Goal: Book appointment/travel/reservation

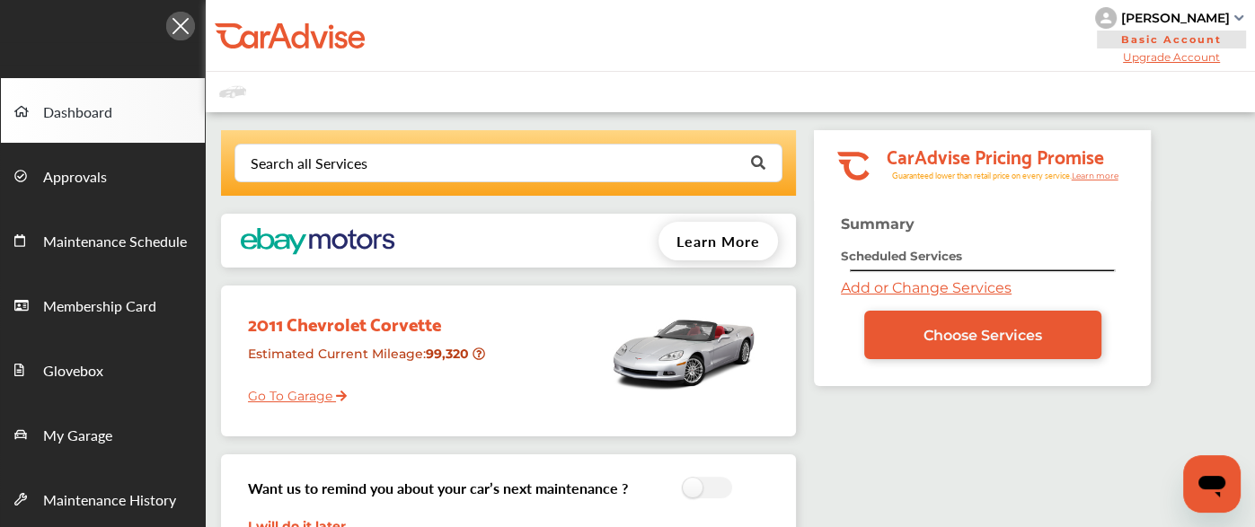
click at [765, 203] on div "Search all Services Looking for something we don’t seem to have? Contact us. .s…" at bounding box center [510, 424] width 608 height 589
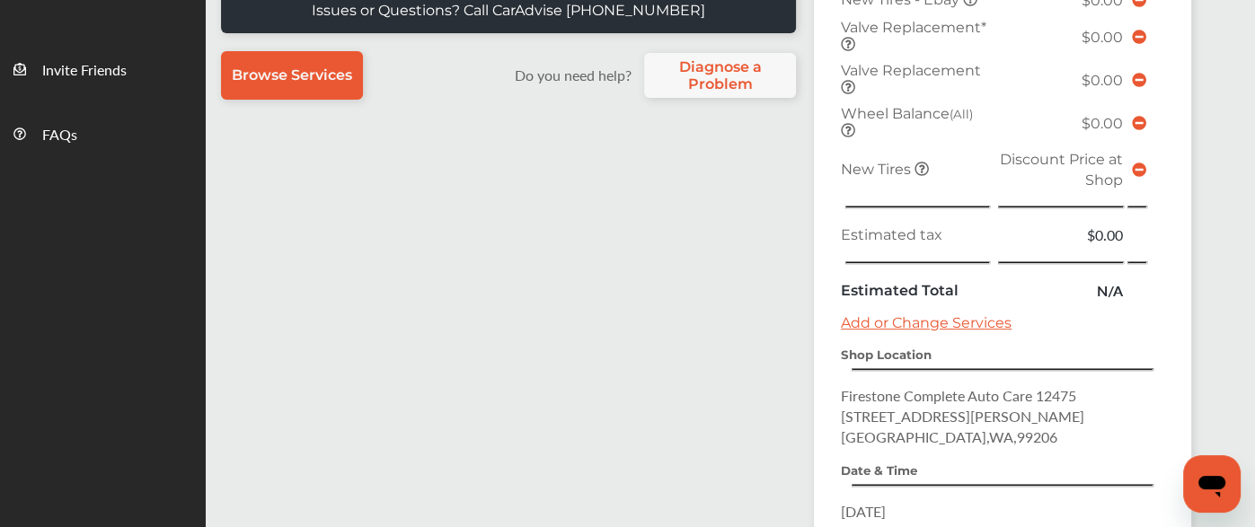
scroll to position [831, 0]
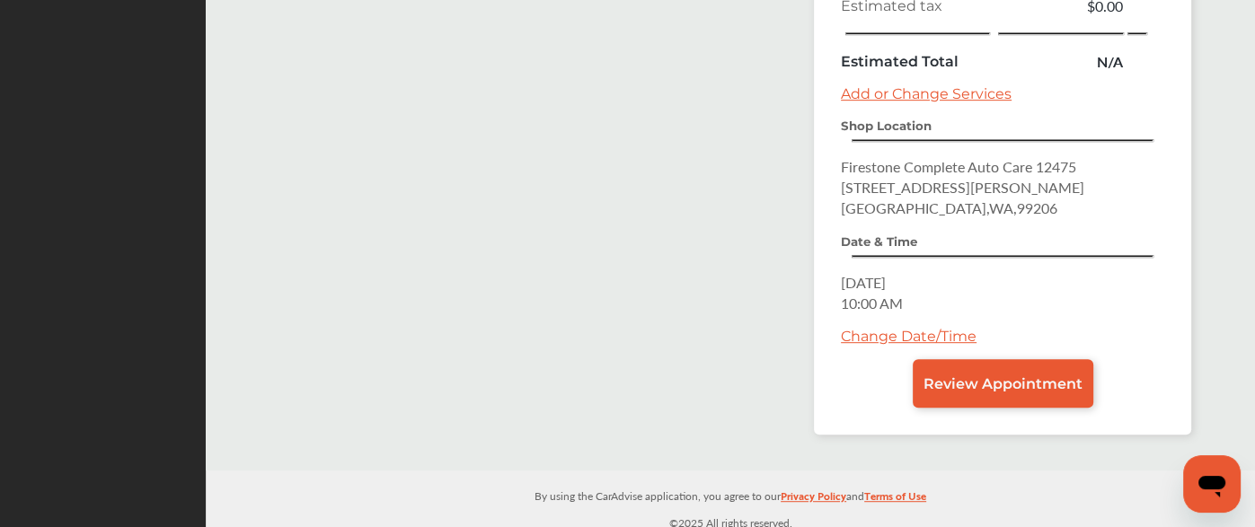
click at [866, 328] on link "Change Date/Time" at bounding box center [909, 336] width 136 height 17
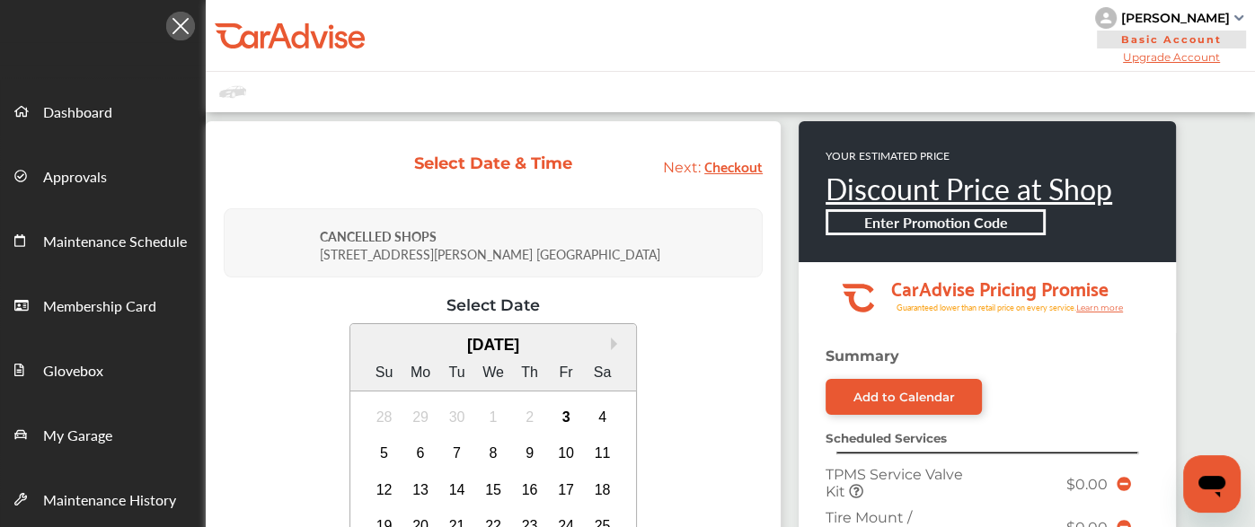
scroll to position [146, 0]
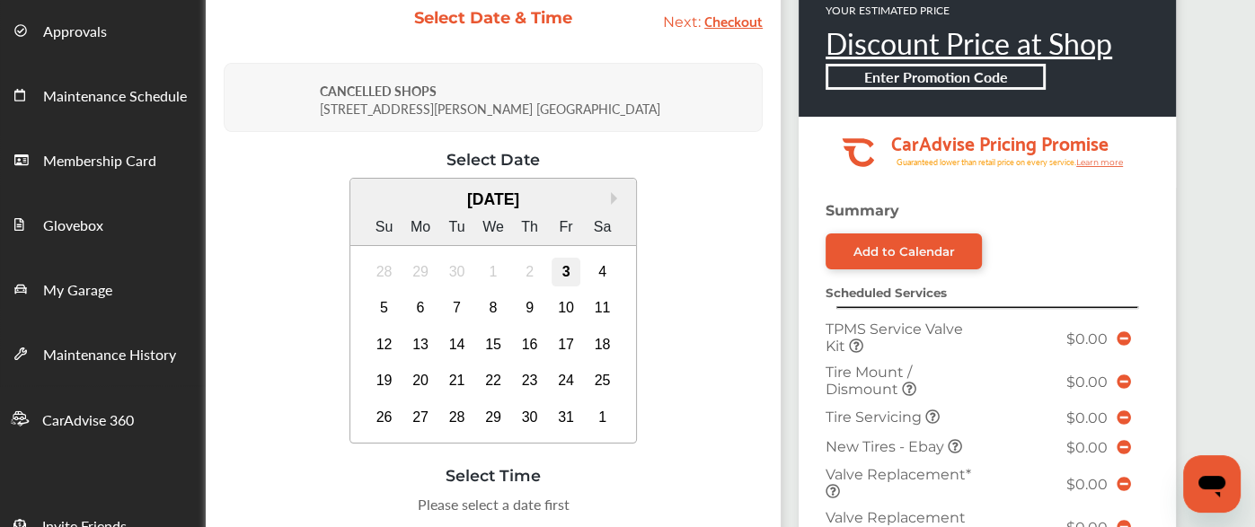
click at [567, 265] on div "3" at bounding box center [566, 272] width 29 height 29
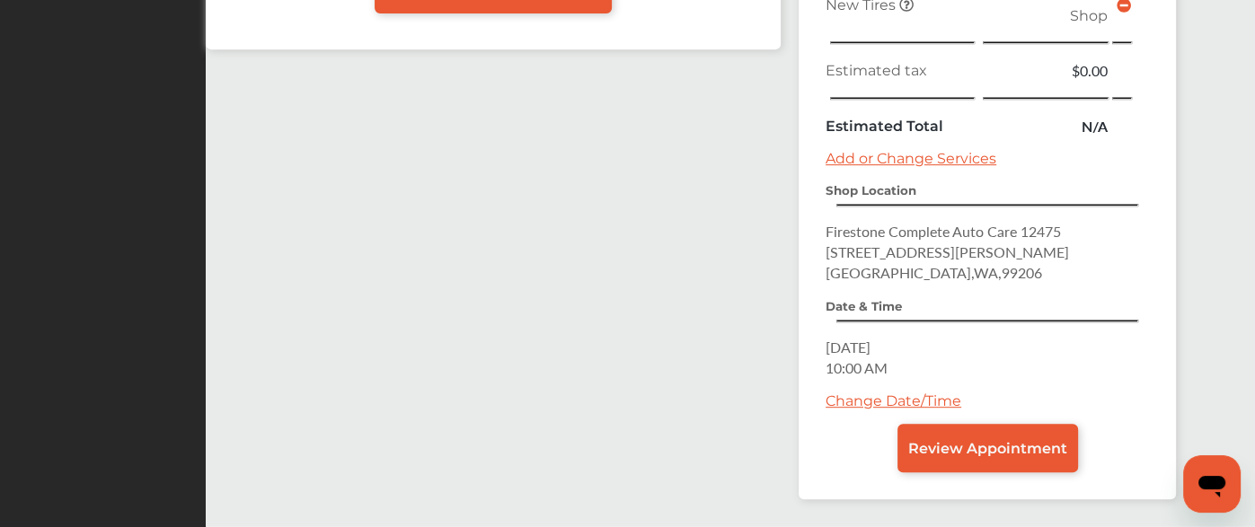
scroll to position [812, 0]
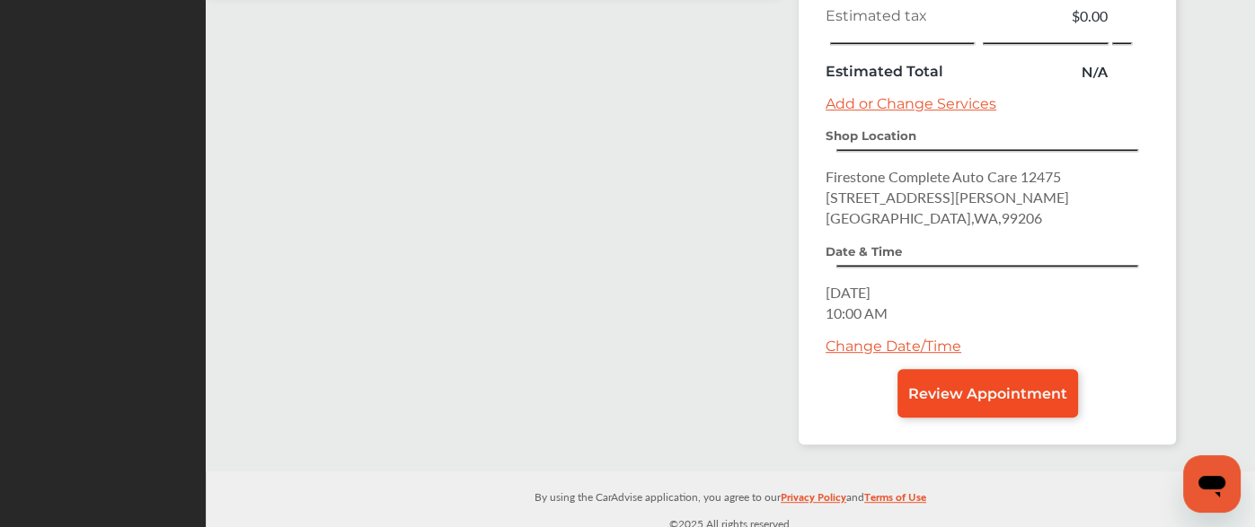
click at [978, 385] on span "Review Appointment" at bounding box center [987, 393] width 159 height 17
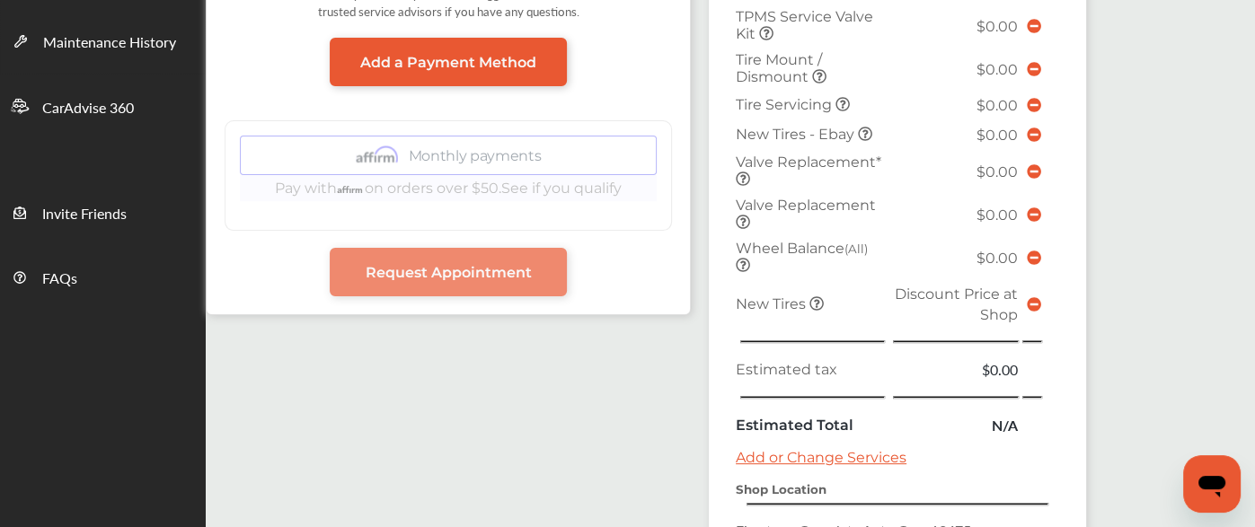
scroll to position [812, 0]
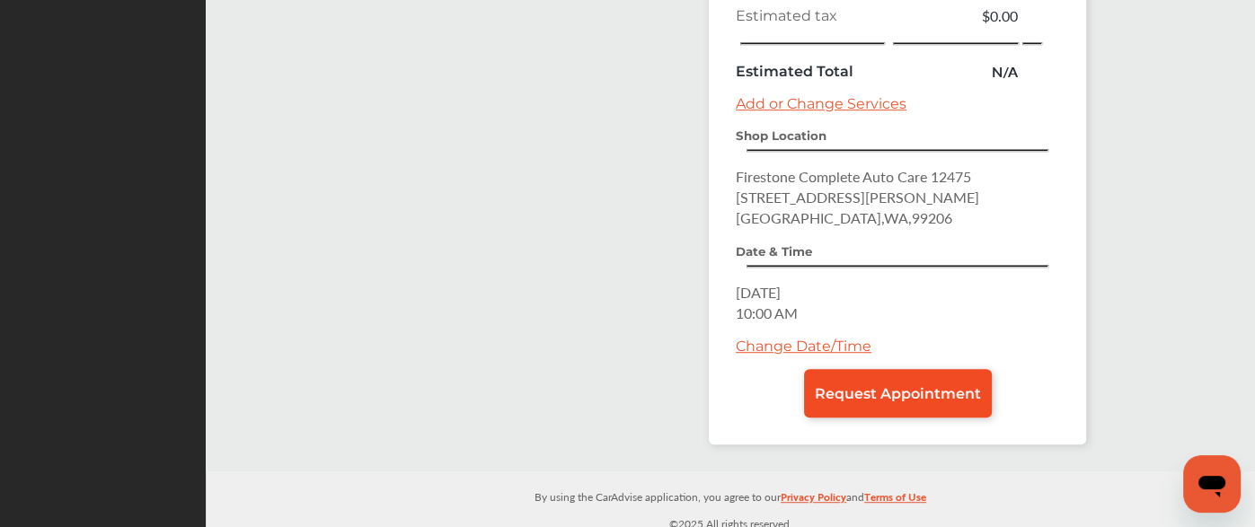
click at [855, 387] on span "Request Appointment" at bounding box center [898, 393] width 166 height 17
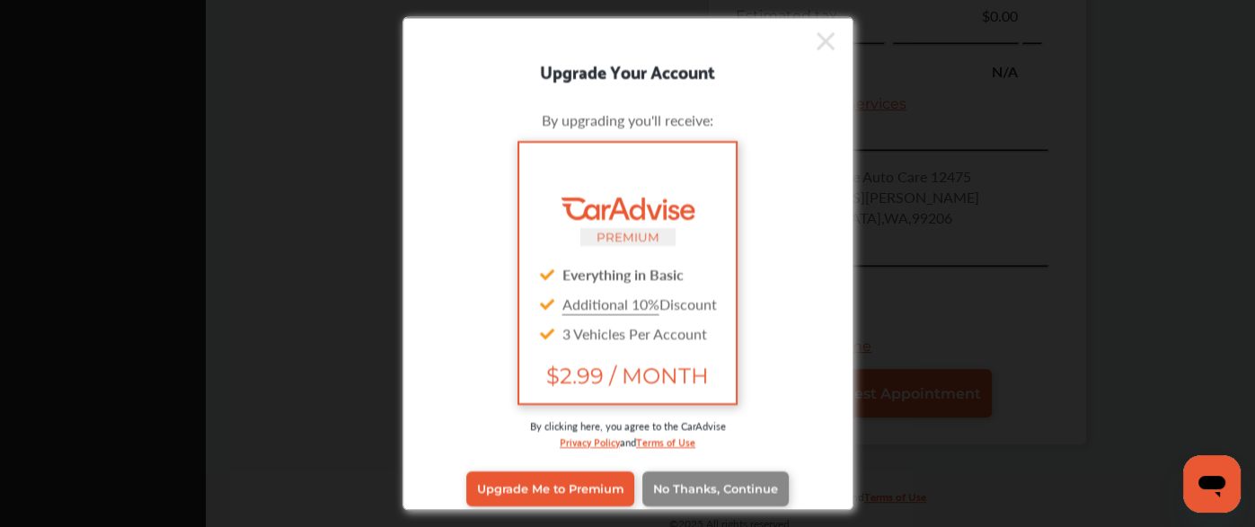
click at [711, 490] on span "No Thanks, Continue" at bounding box center [715, 488] width 125 height 13
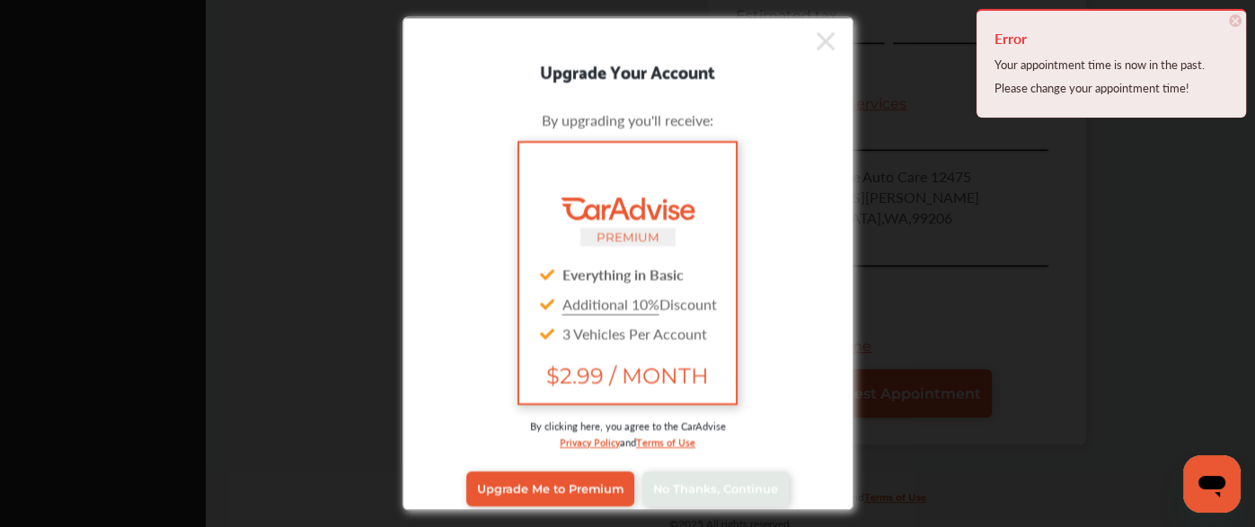
click at [817, 42] on icon at bounding box center [826, 40] width 18 height 18
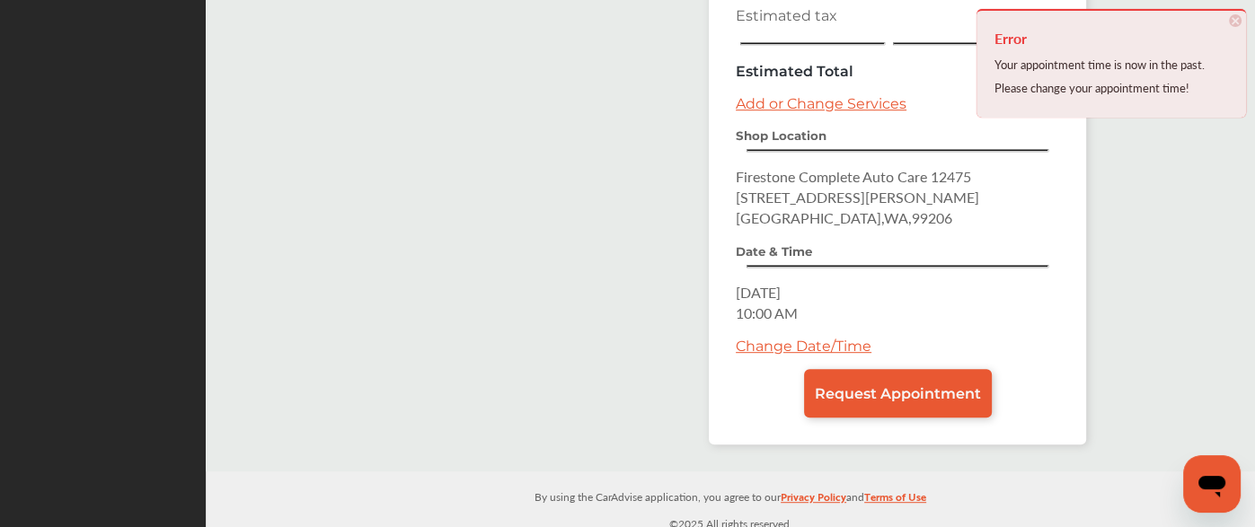
click at [766, 338] on link "Change Date/Time" at bounding box center [804, 346] width 136 height 17
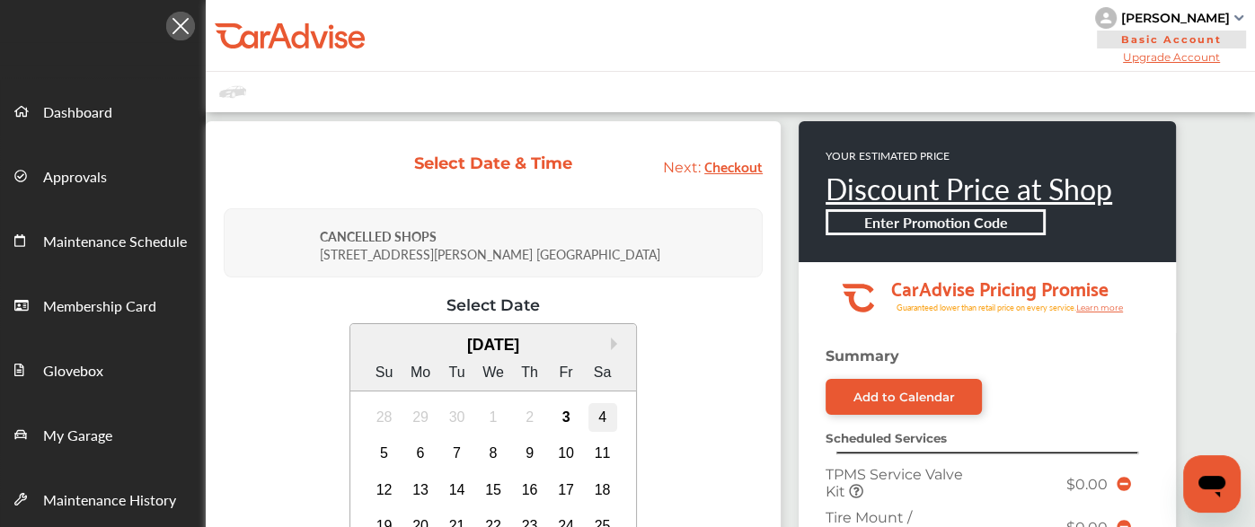
click at [590, 415] on div "4" at bounding box center [602, 417] width 29 height 29
click at [556, 417] on div "3" at bounding box center [566, 417] width 29 height 29
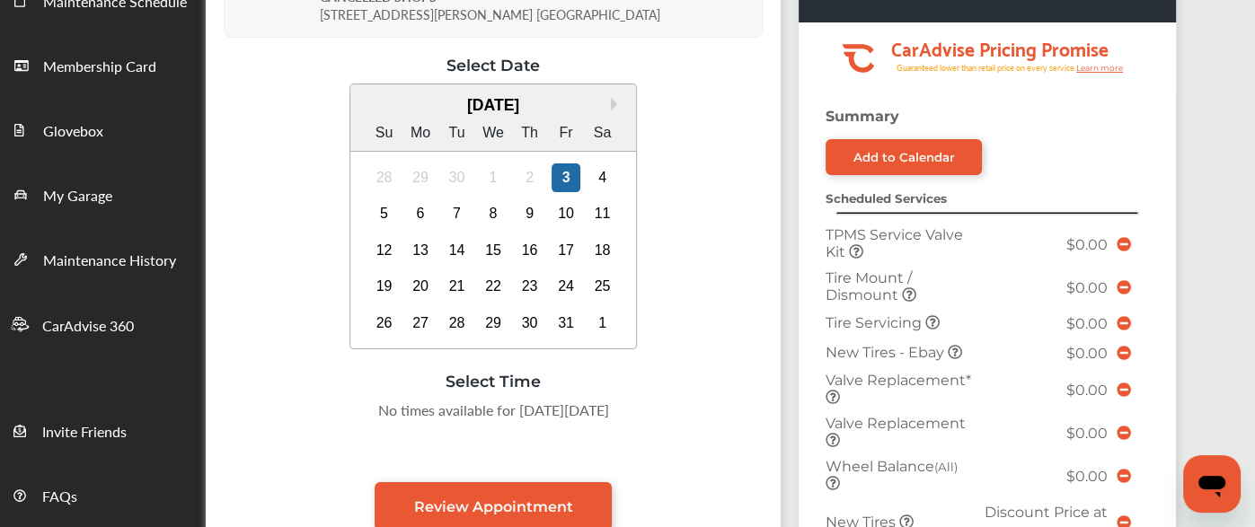
scroll to position [243, 0]
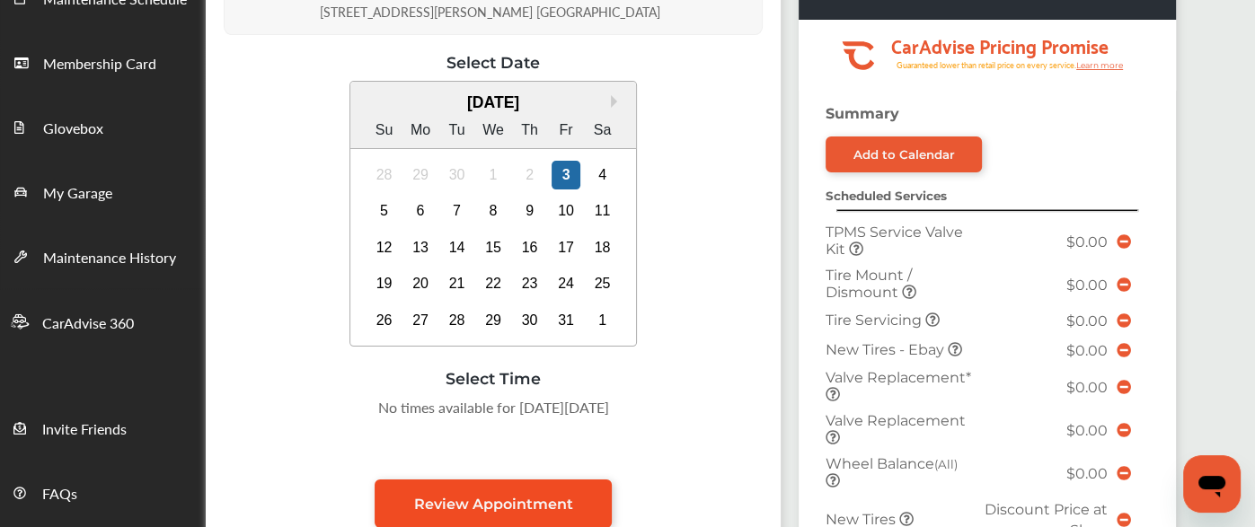
click at [511, 516] on link "Review Appointment" at bounding box center [493, 504] width 237 height 49
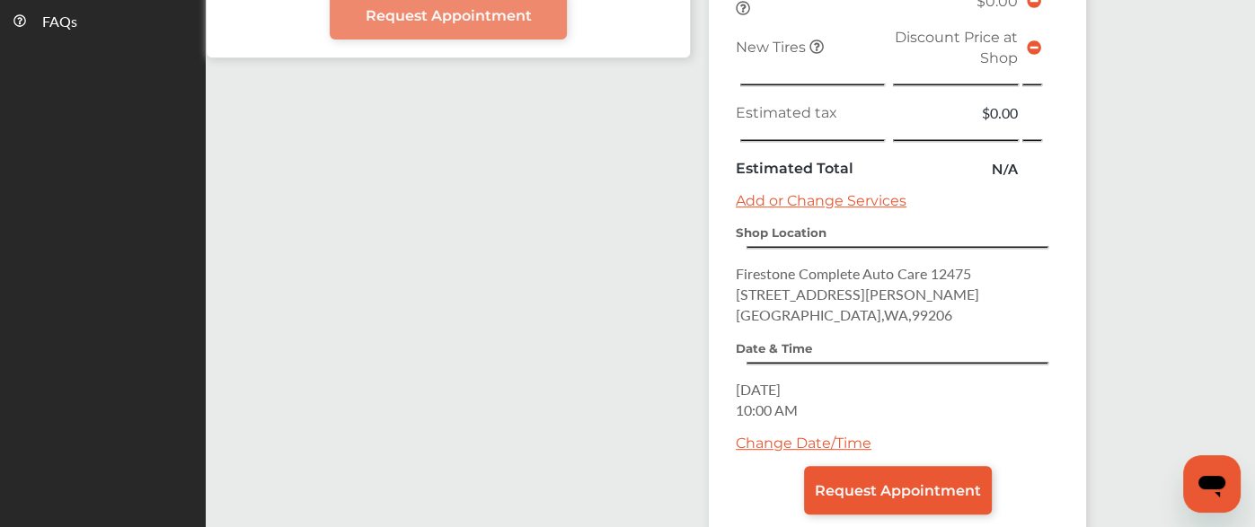
scroll to position [812, 0]
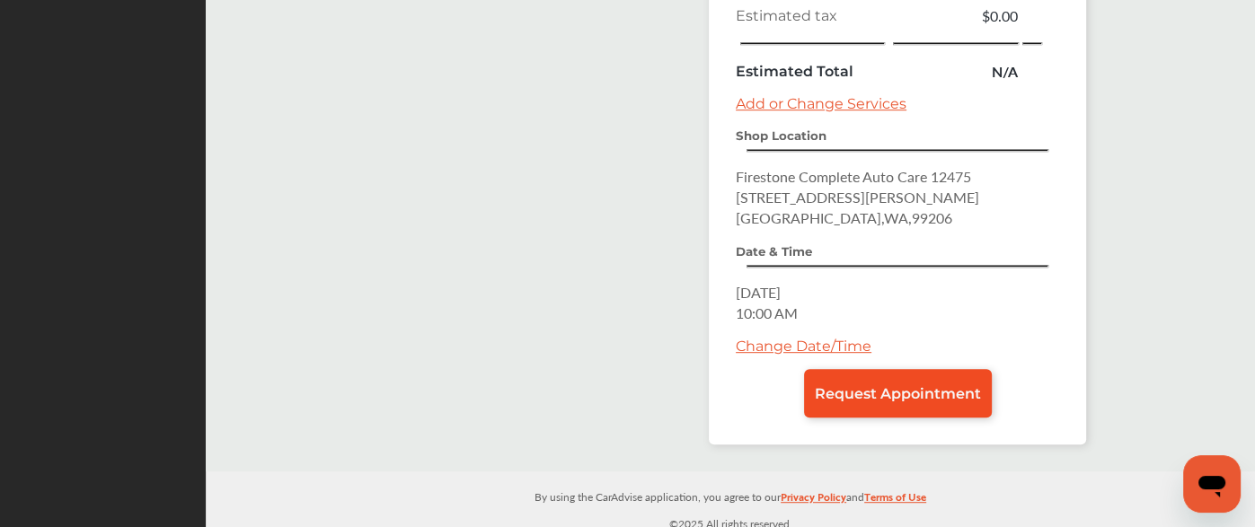
click at [855, 394] on link "Request Appointment" at bounding box center [898, 393] width 188 height 49
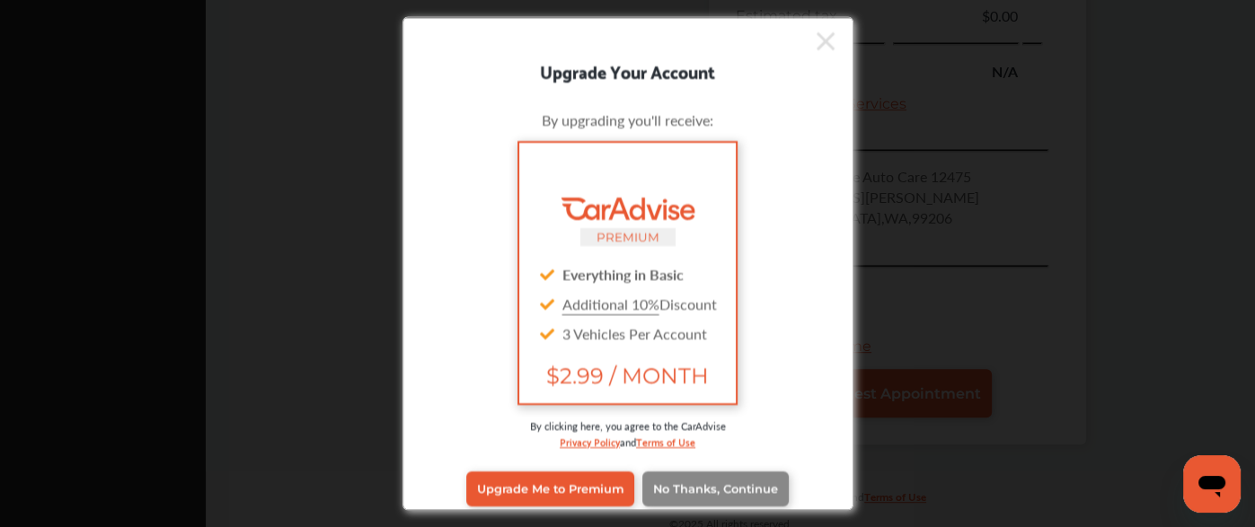
click at [676, 490] on span "No Thanks, Continue" at bounding box center [715, 488] width 125 height 13
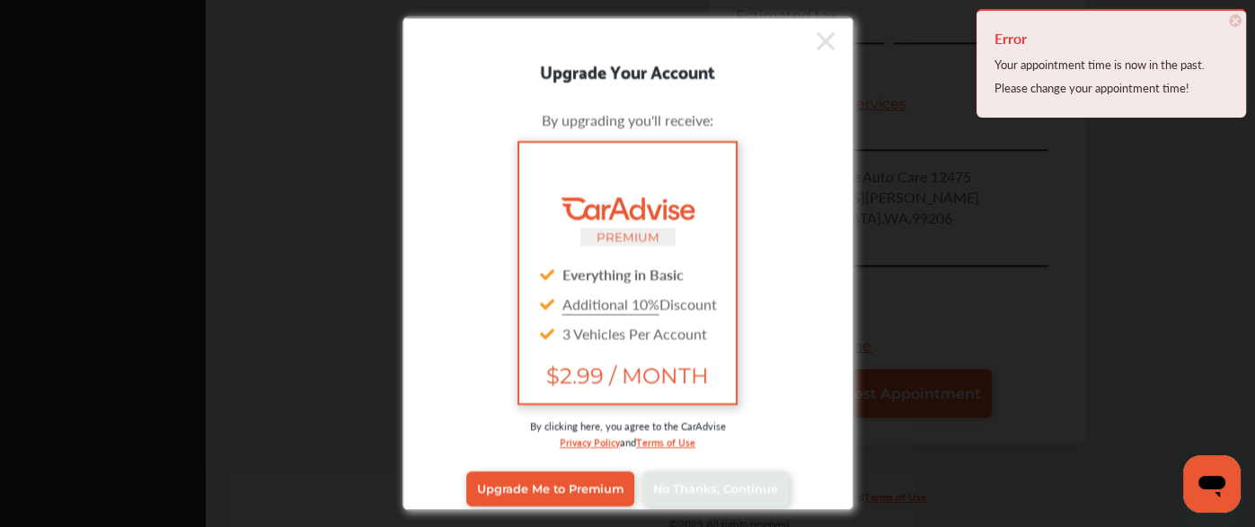
click at [801, 41] on div at bounding box center [618, 41] width 431 height 30
click at [817, 39] on icon at bounding box center [826, 40] width 18 height 29
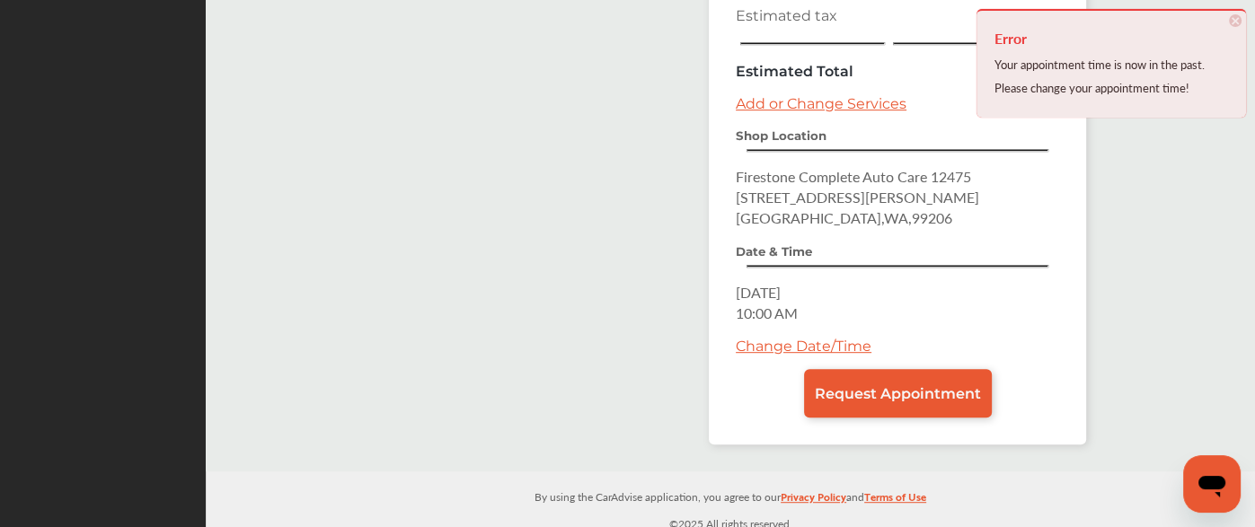
click at [794, 347] on link "Change Date/Time" at bounding box center [804, 346] width 136 height 17
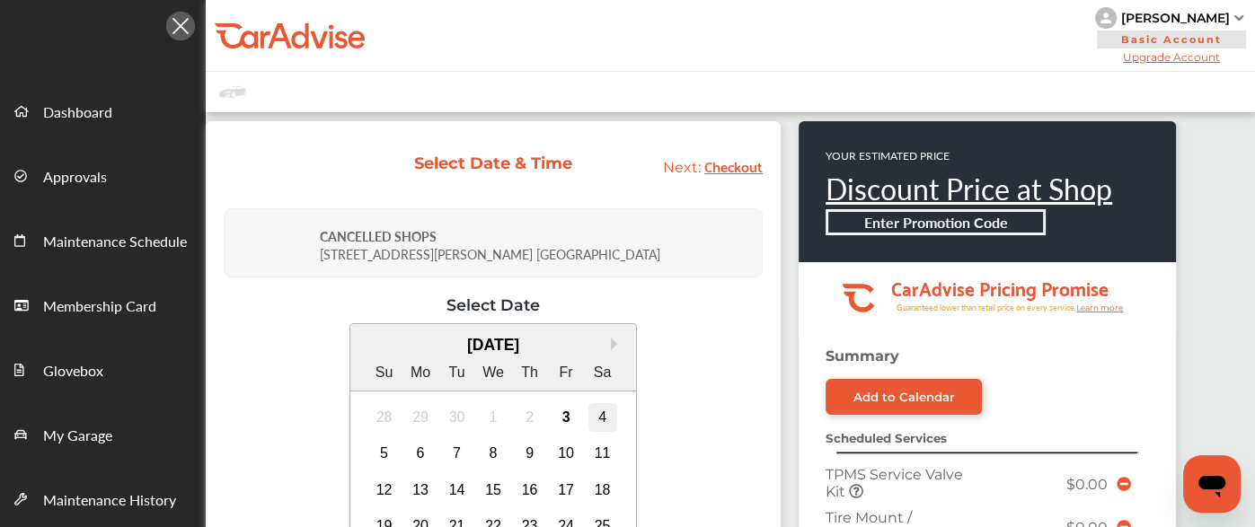
click at [602, 425] on div "4" at bounding box center [602, 417] width 29 height 29
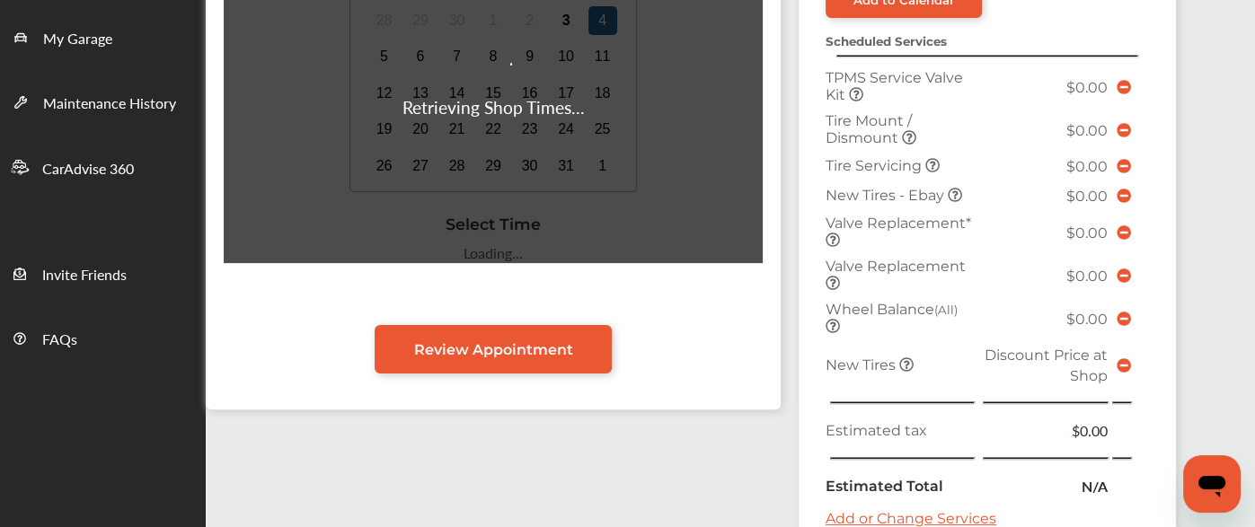
scroll to position [395, 0]
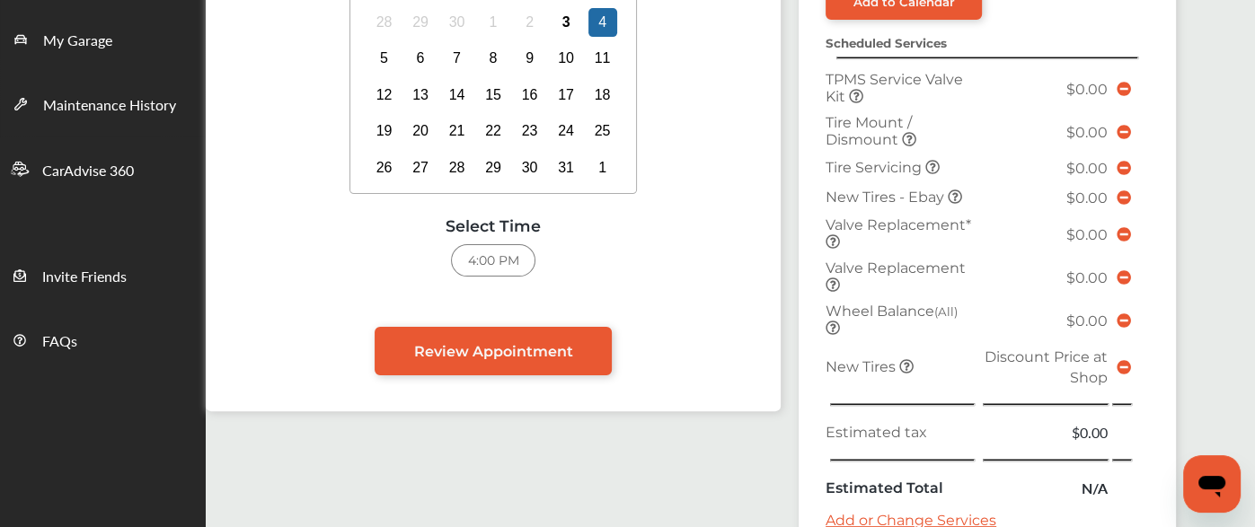
click at [515, 269] on div "4:00 PM" at bounding box center [493, 260] width 84 height 32
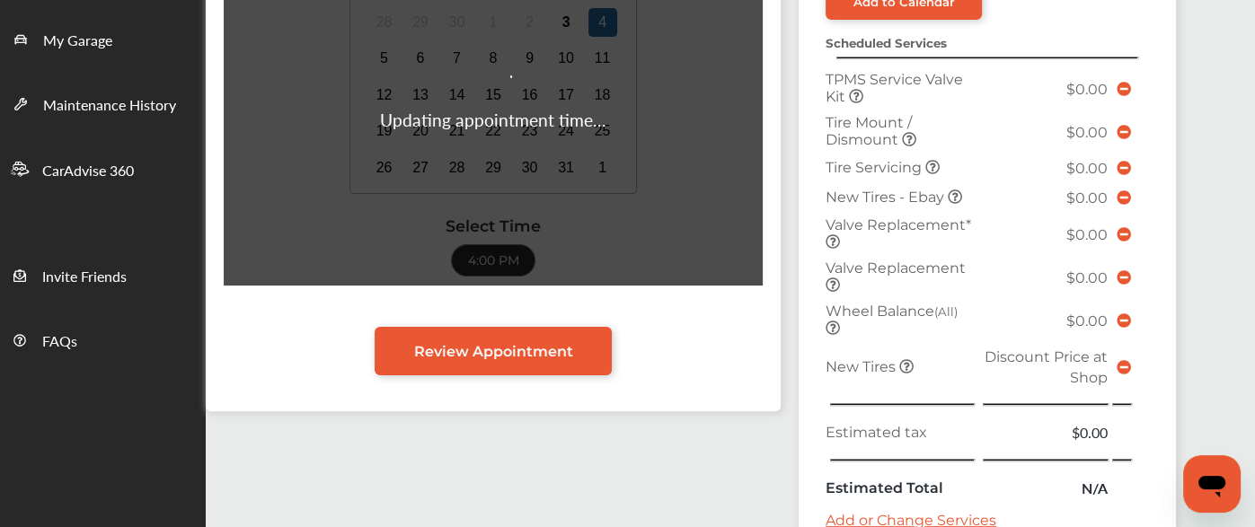
click at [562, 20] on div "Updating appointment time..." at bounding box center [493, 92] width 539 height 385
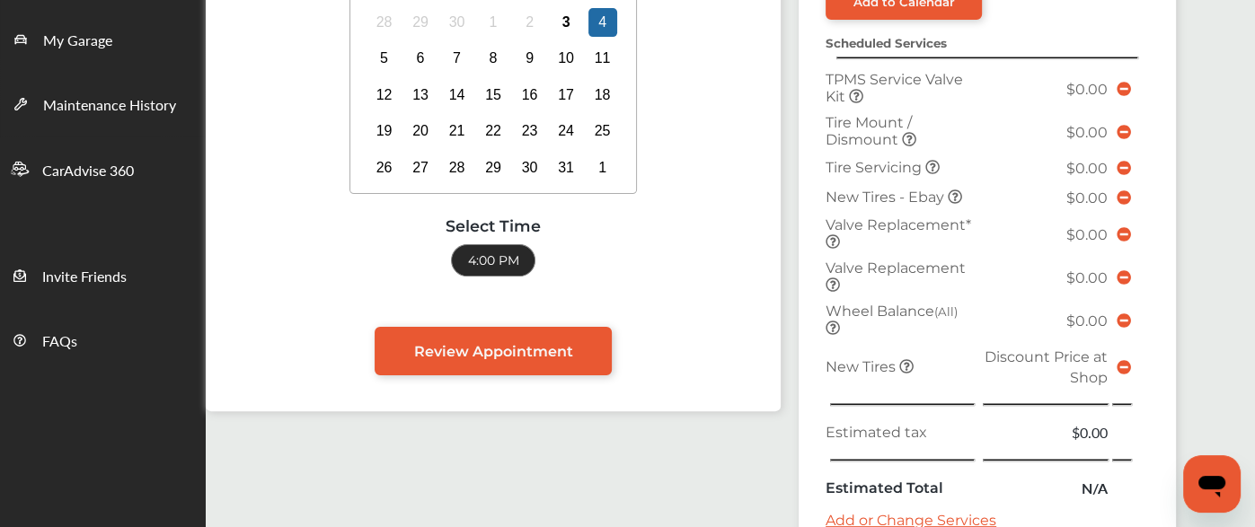
click at [512, 247] on div "4:00 PM" at bounding box center [493, 260] width 84 height 32
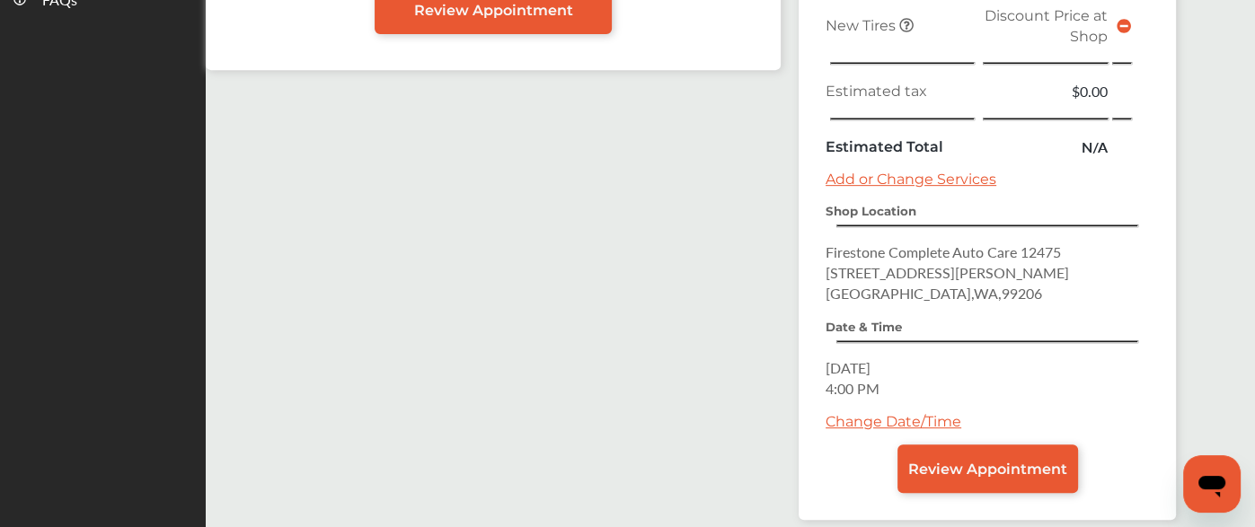
scroll to position [737, 0]
